Goal: Transaction & Acquisition: Purchase product/service

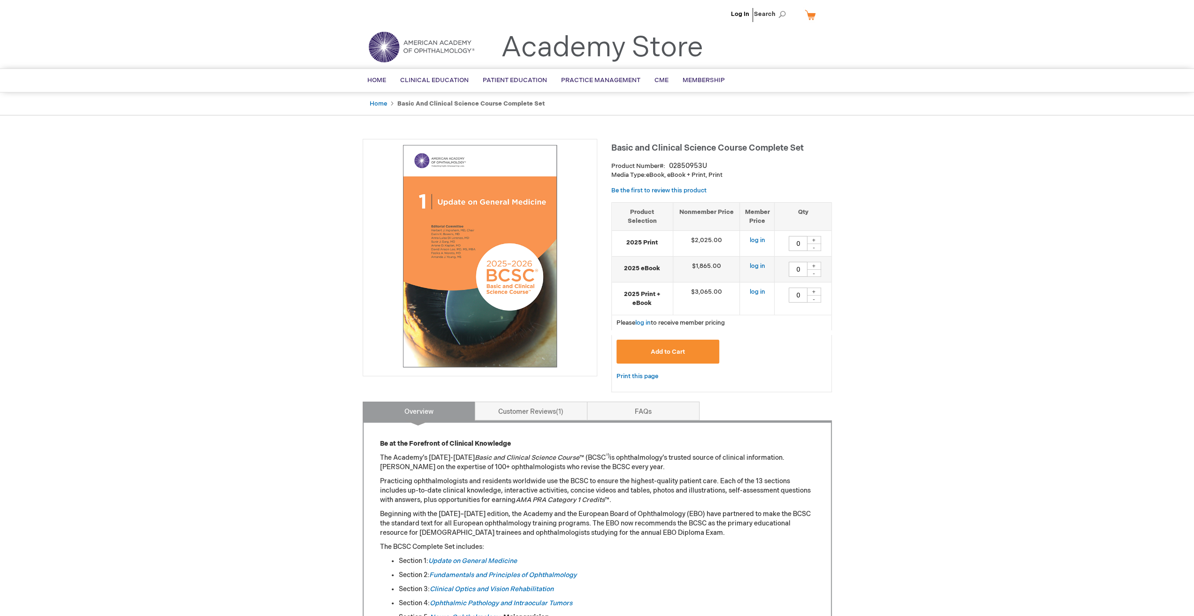
click at [0, 0] on span "Cornea/External Disease" at bounding box center [0, 0] width 0 height 0
click at [376, 81] on span "Home" at bounding box center [376, 81] width 19 height 8
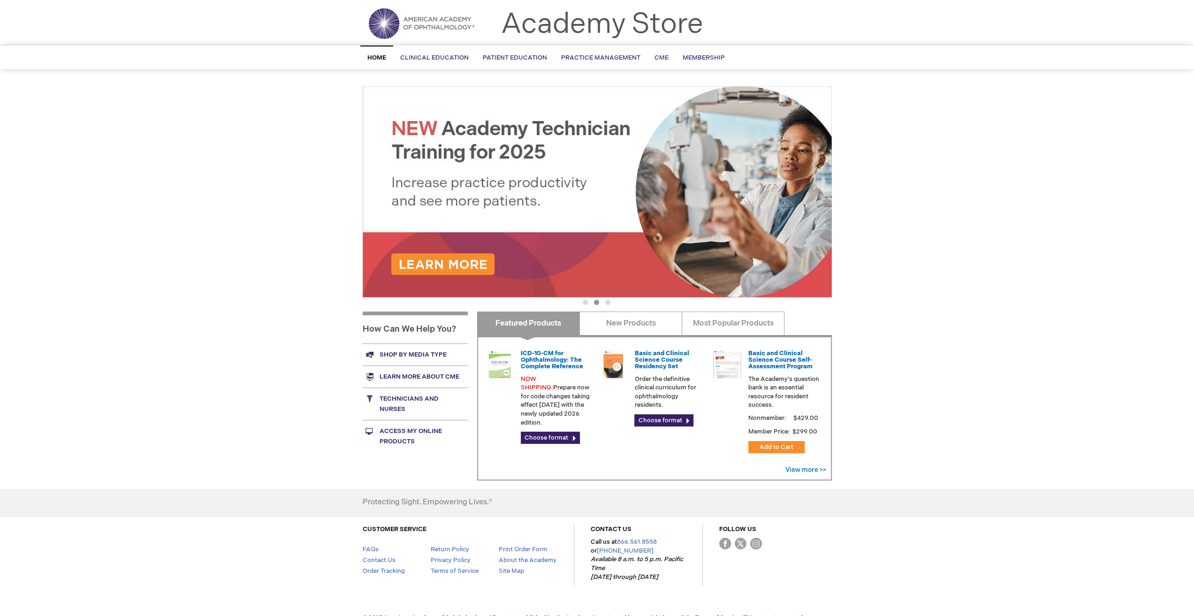
scroll to position [44, 0]
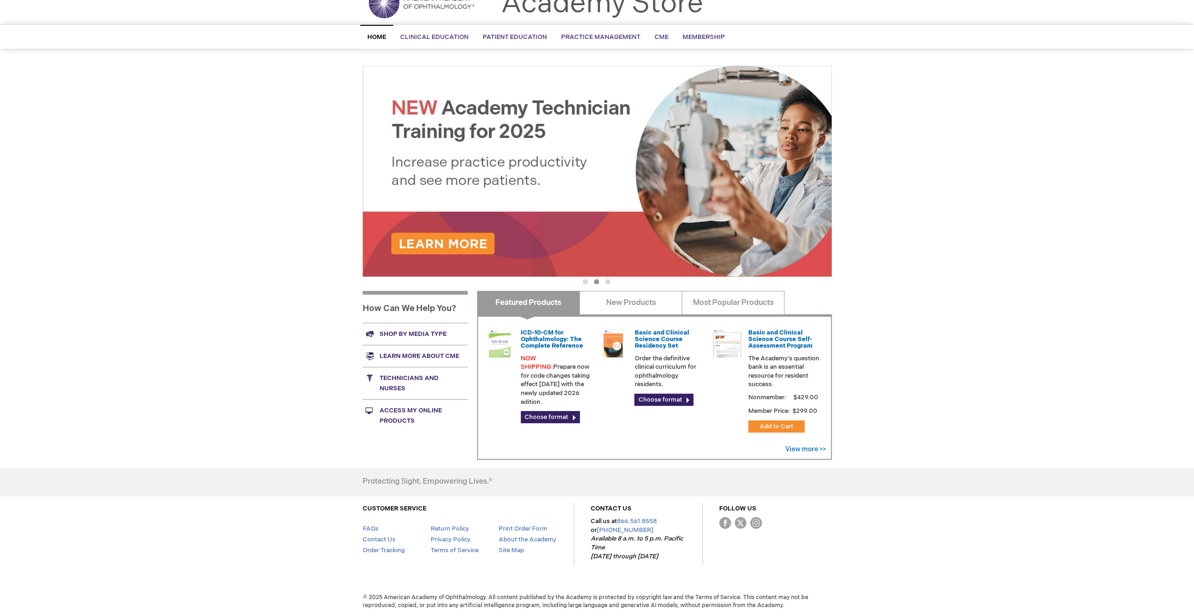
click at [770, 340] on link "Basic and Clinical Science Course Self-Assessment Program" at bounding box center [781, 339] width 64 height 21
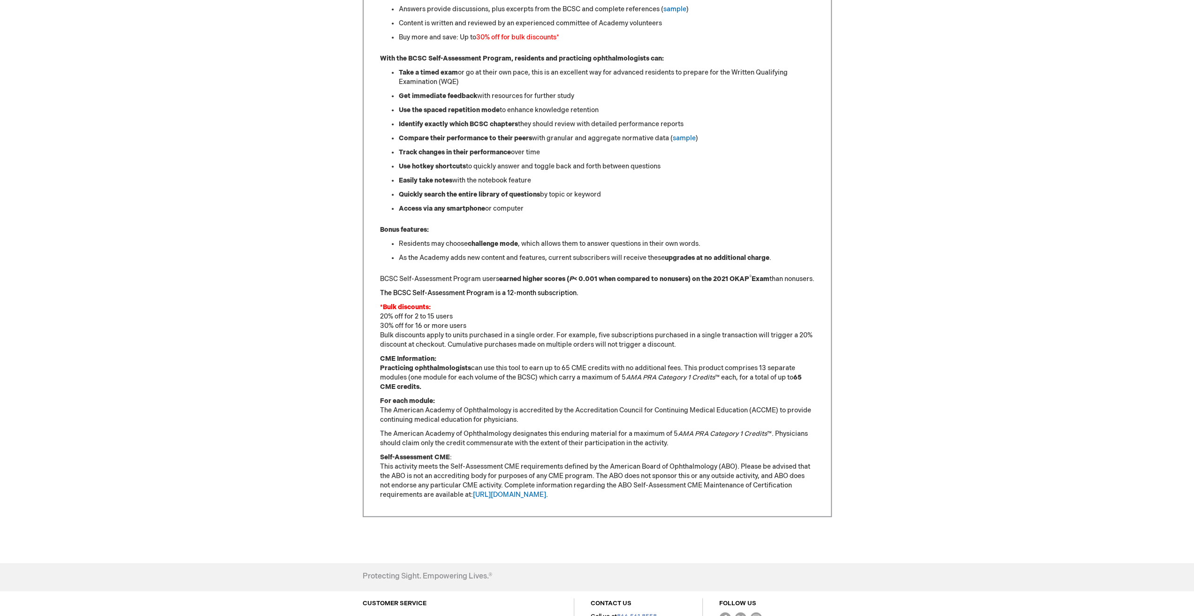
scroll to position [516, 0]
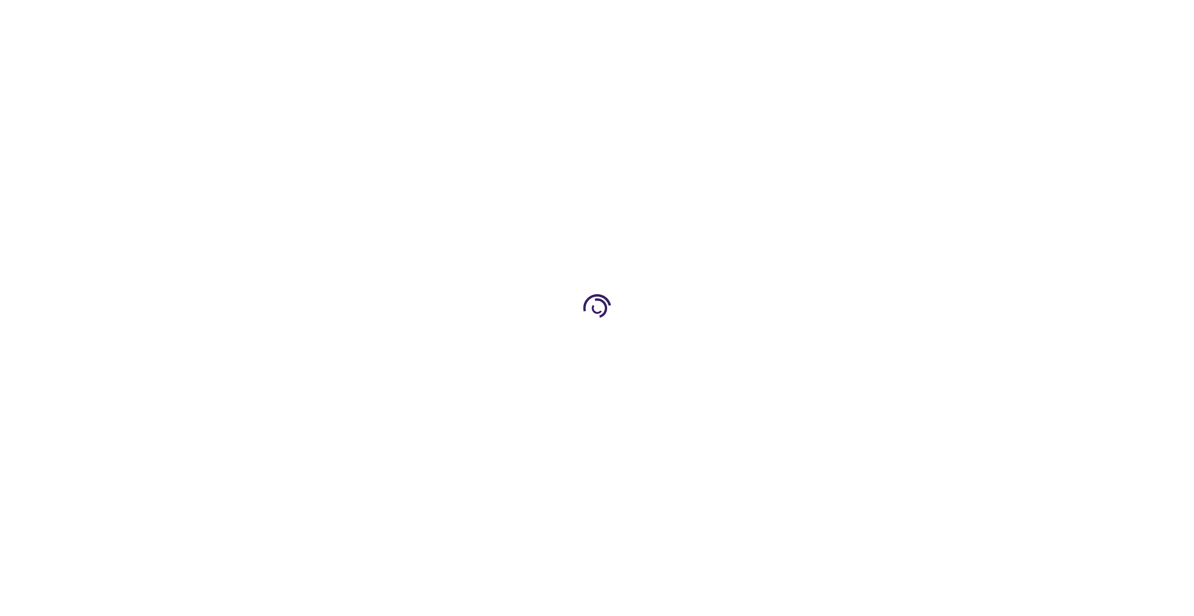
scroll to position [44, 0]
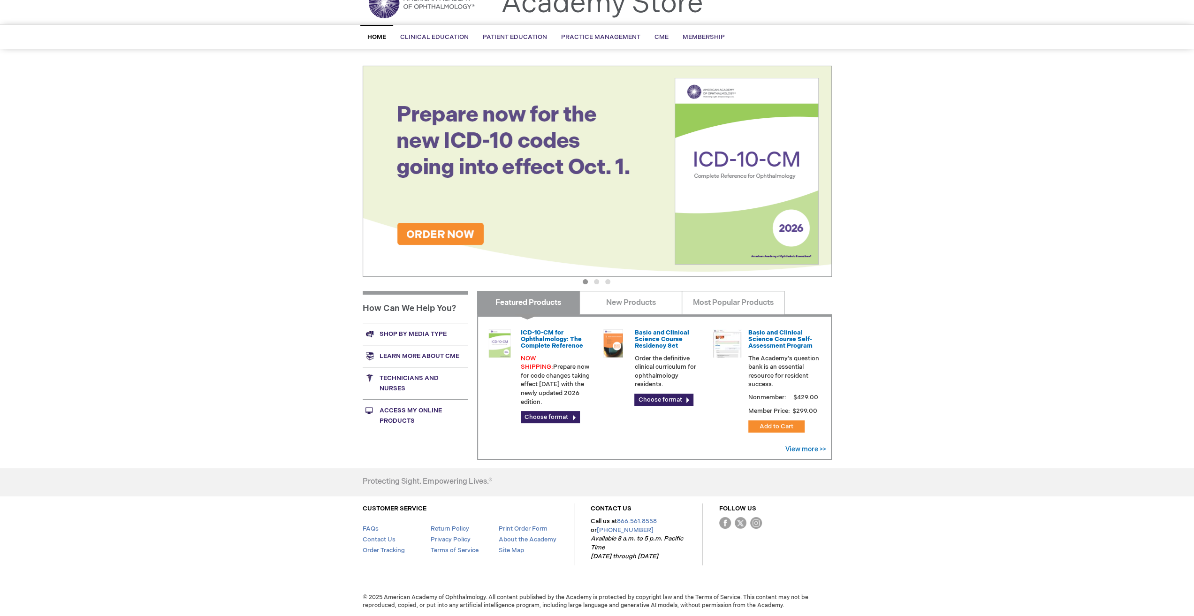
click at [655, 342] on link "Basic and Clinical Science Course Residency Set" at bounding box center [662, 339] width 54 height 21
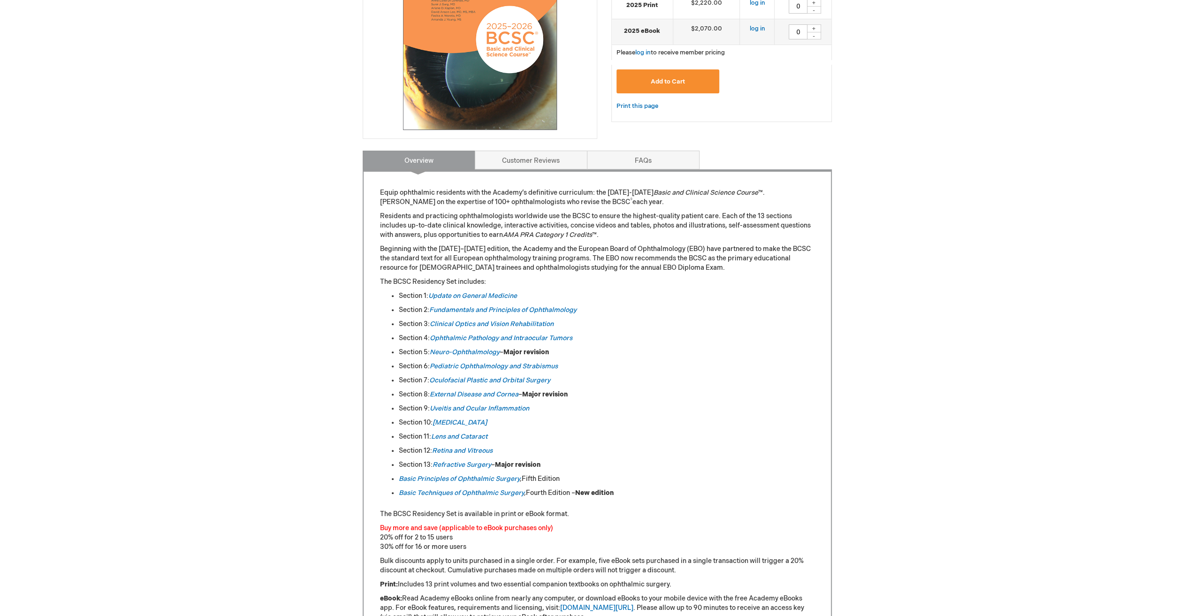
scroll to position [282, 0]
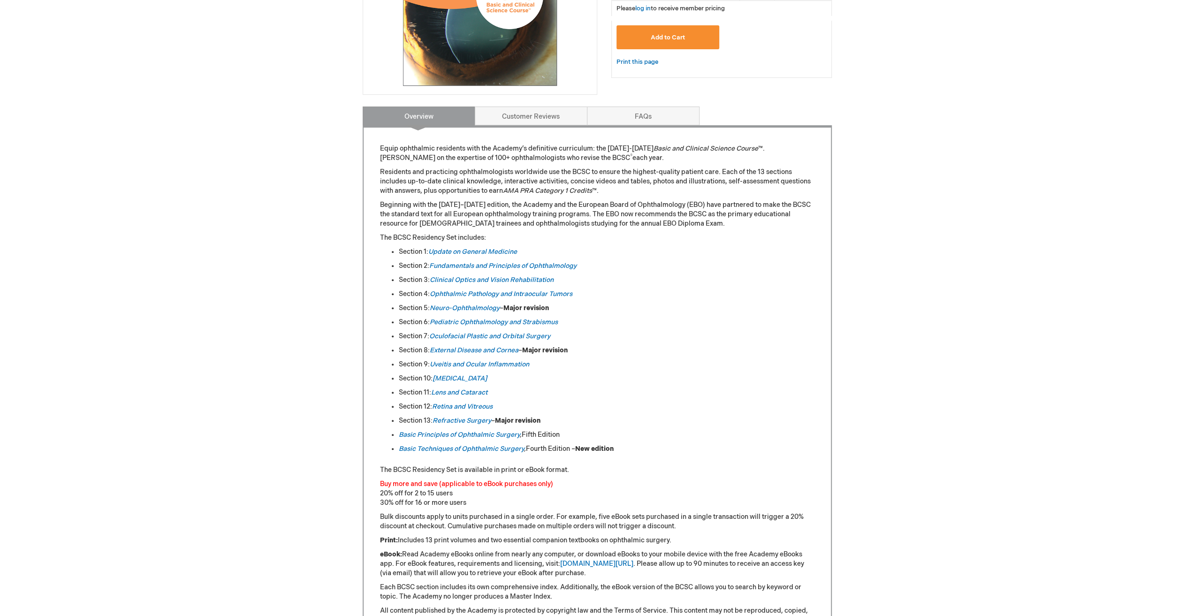
click at [482, 352] on link "External Disease and Cornea" at bounding box center [474, 350] width 89 height 8
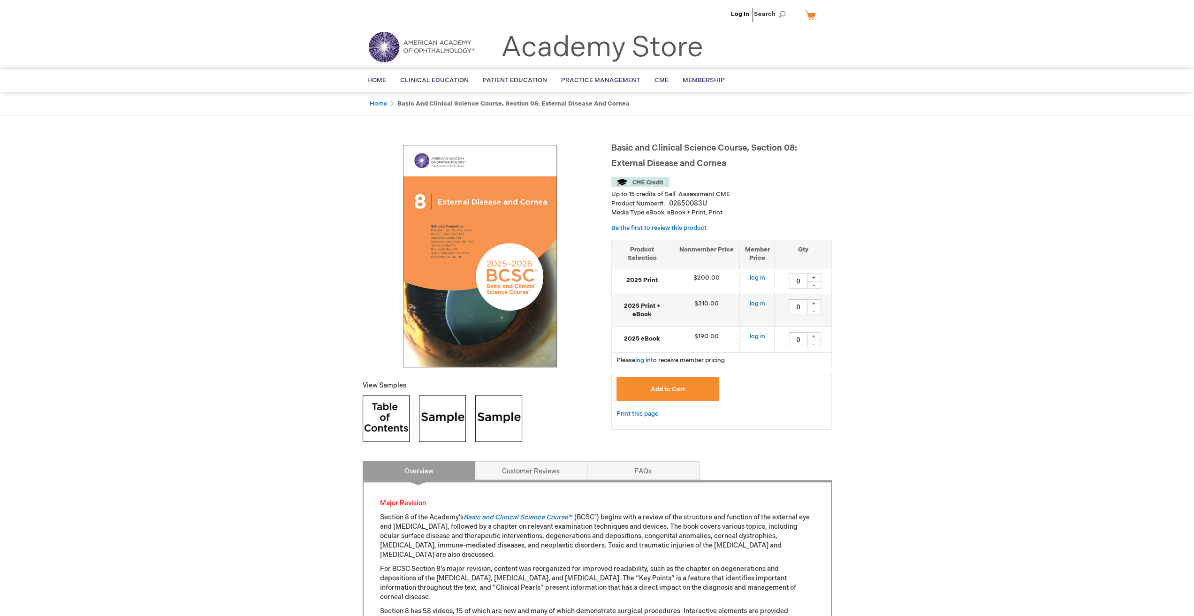
click at [814, 277] on div "+" at bounding box center [814, 278] width 14 height 8
type input "1"
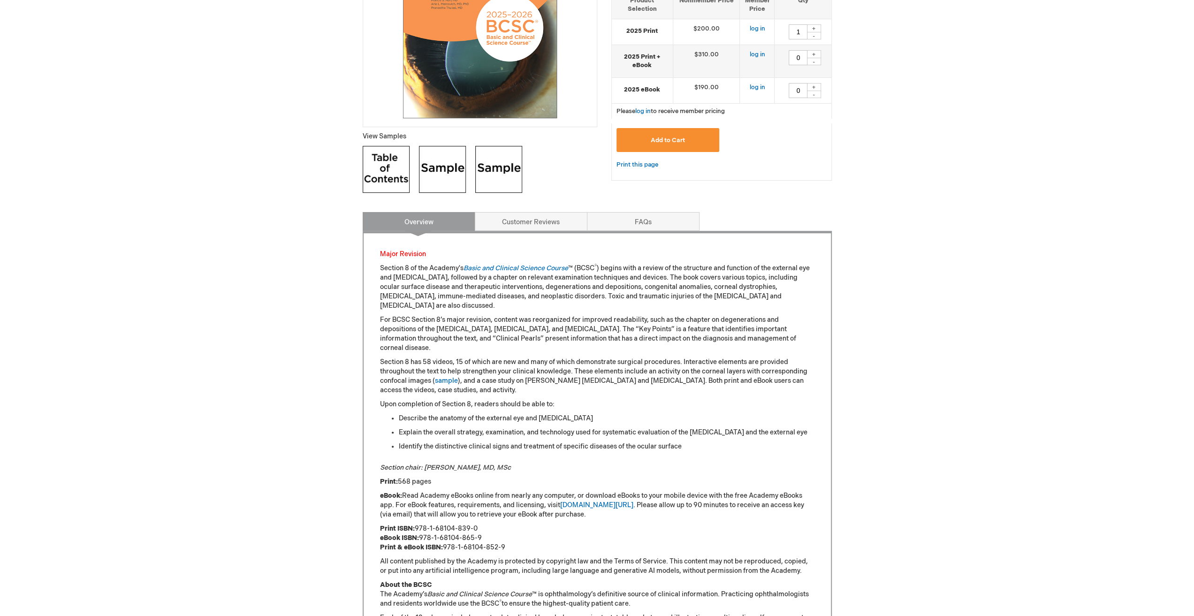
scroll to position [188, 0]
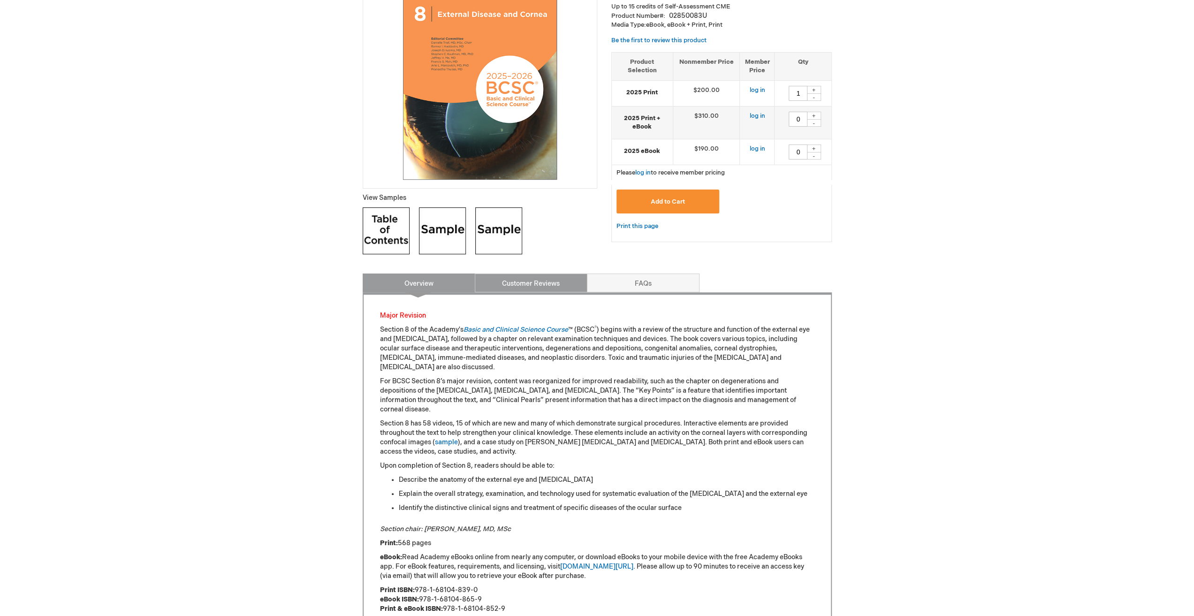
click at [546, 285] on link "Customer Reviews" at bounding box center [531, 283] width 113 height 19
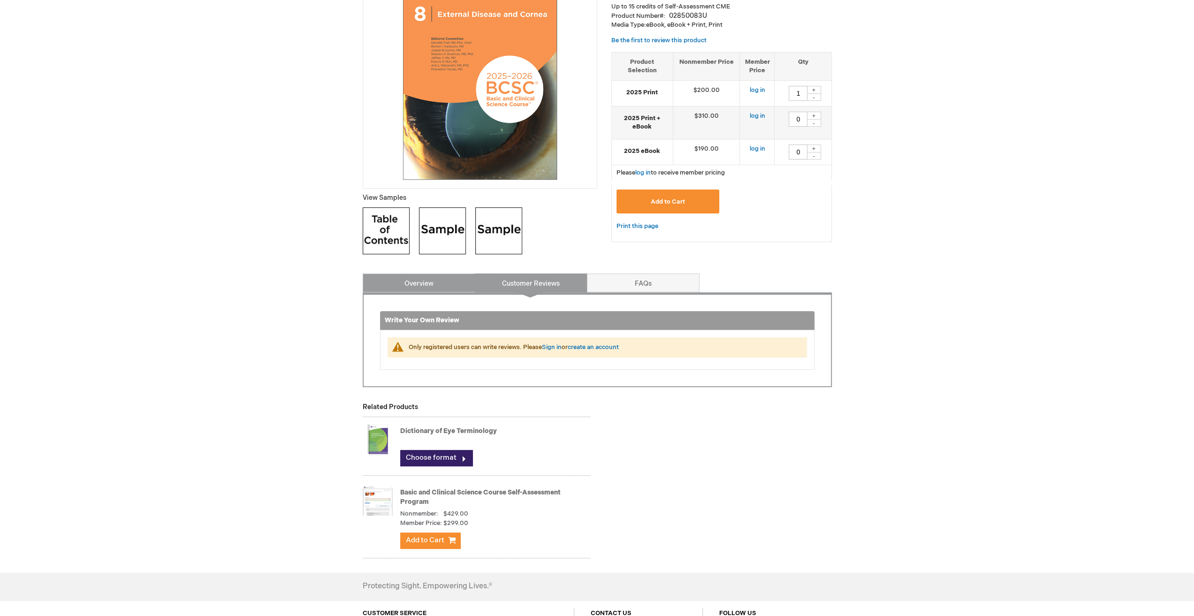
click at [423, 281] on link "Overview" at bounding box center [419, 283] width 113 height 19
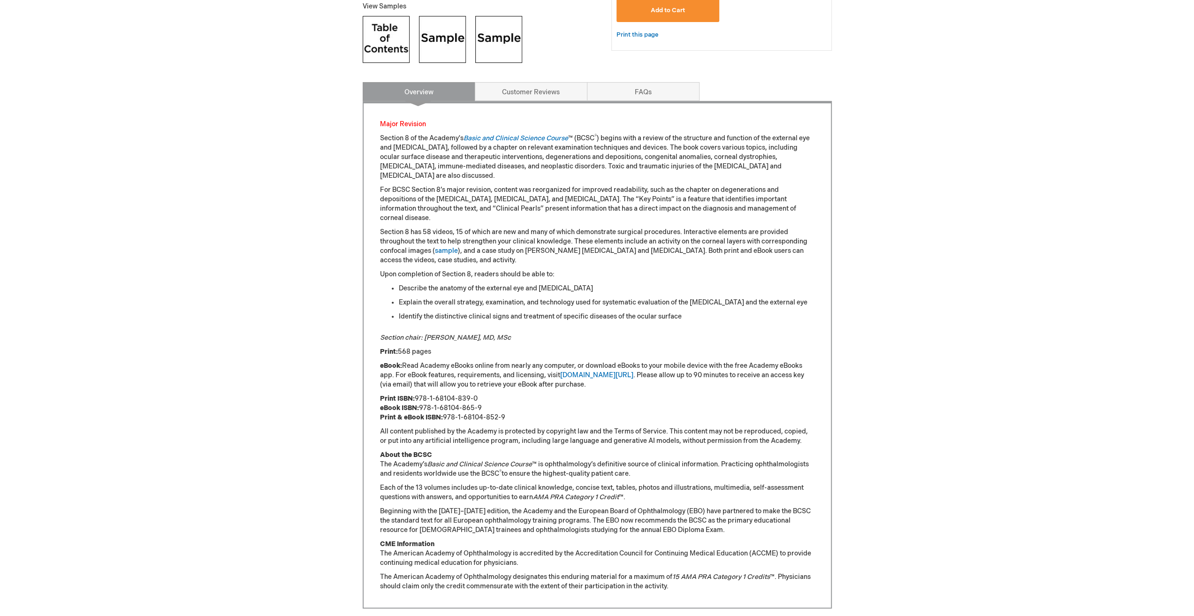
scroll to position [367, 0]
